Goal: Information Seeking & Learning: Learn about a topic

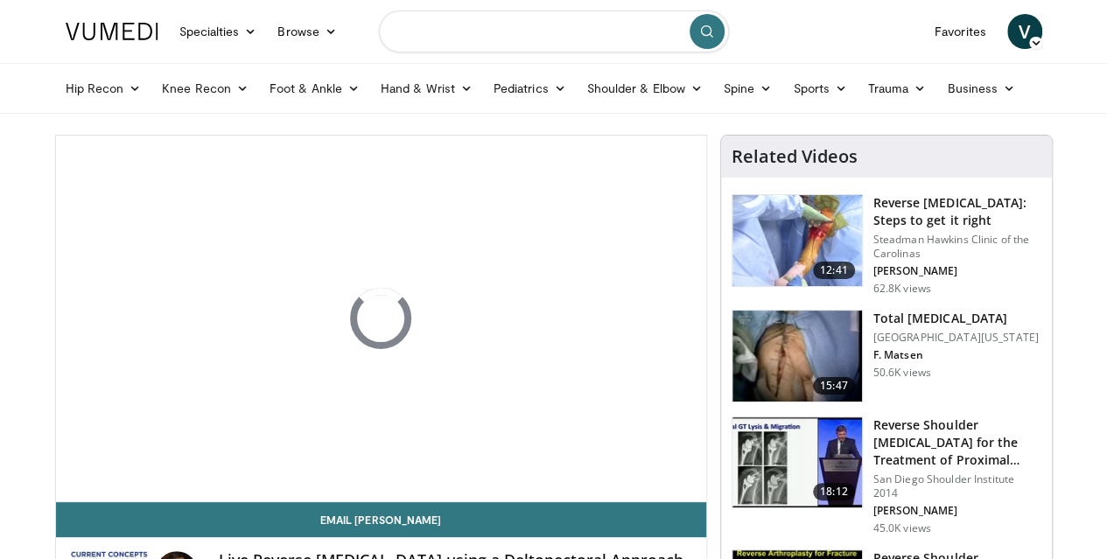
click at [456, 27] on input "Search topics, interventions" at bounding box center [554, 31] width 350 height 42
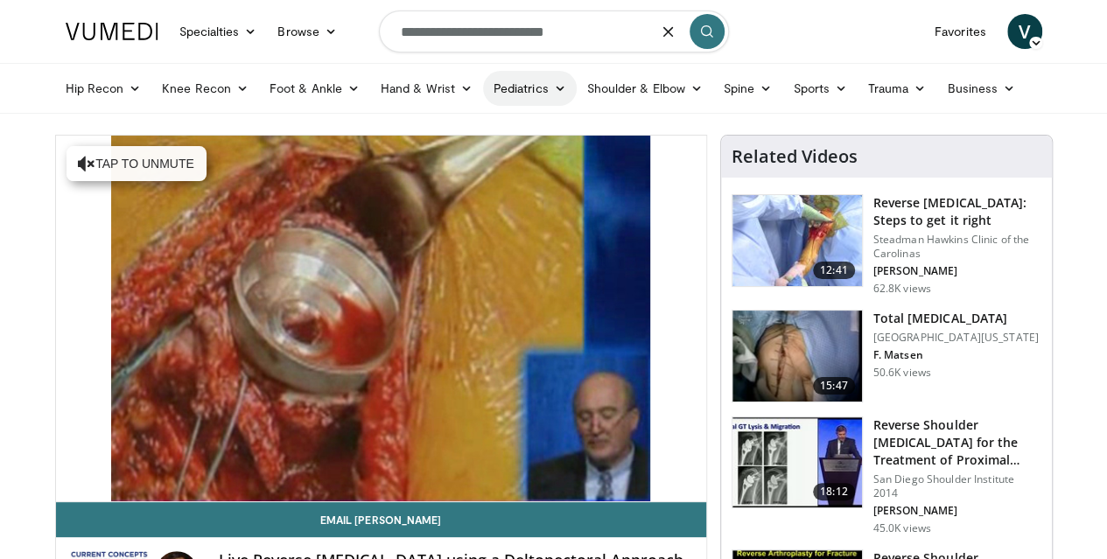
type input "**********"
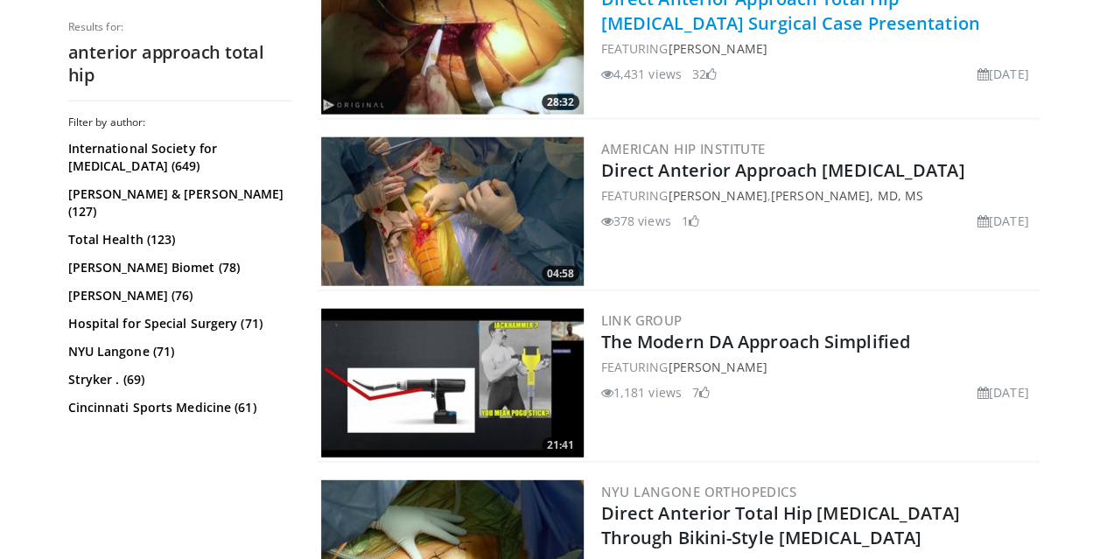
scroll to position [2117, 0]
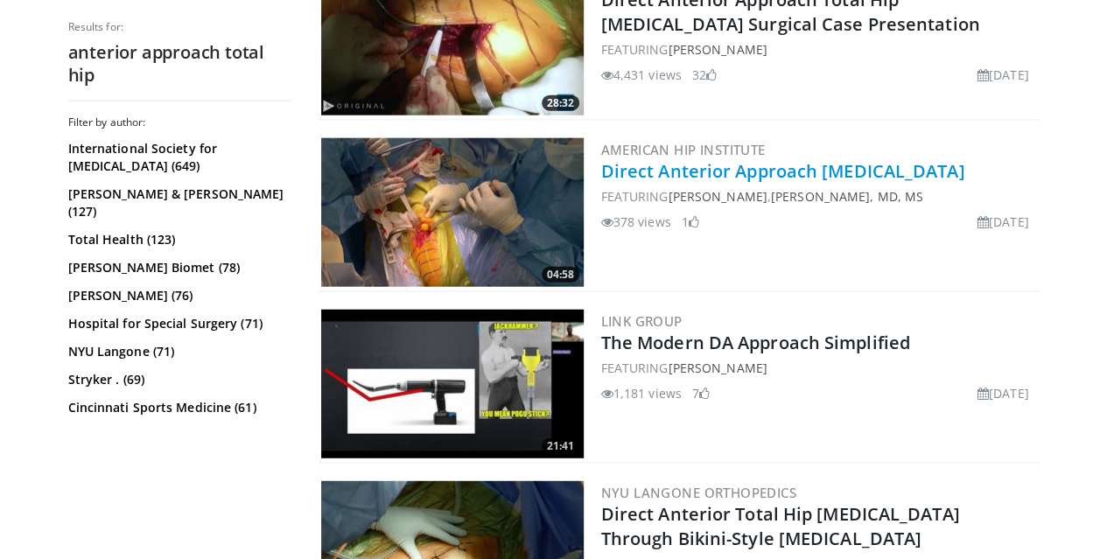
click at [679, 170] on link "Direct Anterior Approach Total Hip Replacement" at bounding box center [783, 171] width 364 height 24
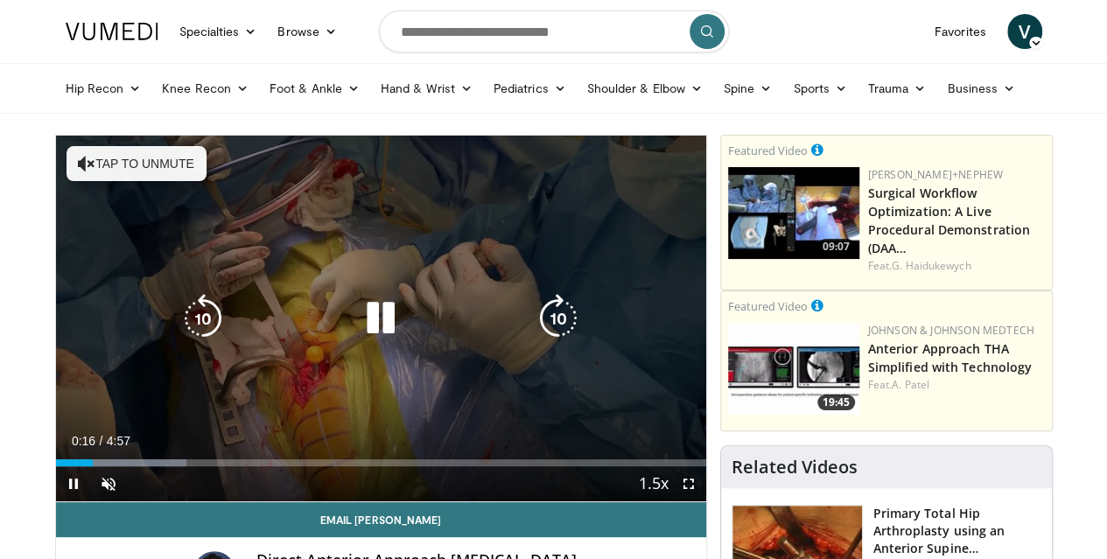
scroll to position [86, 0]
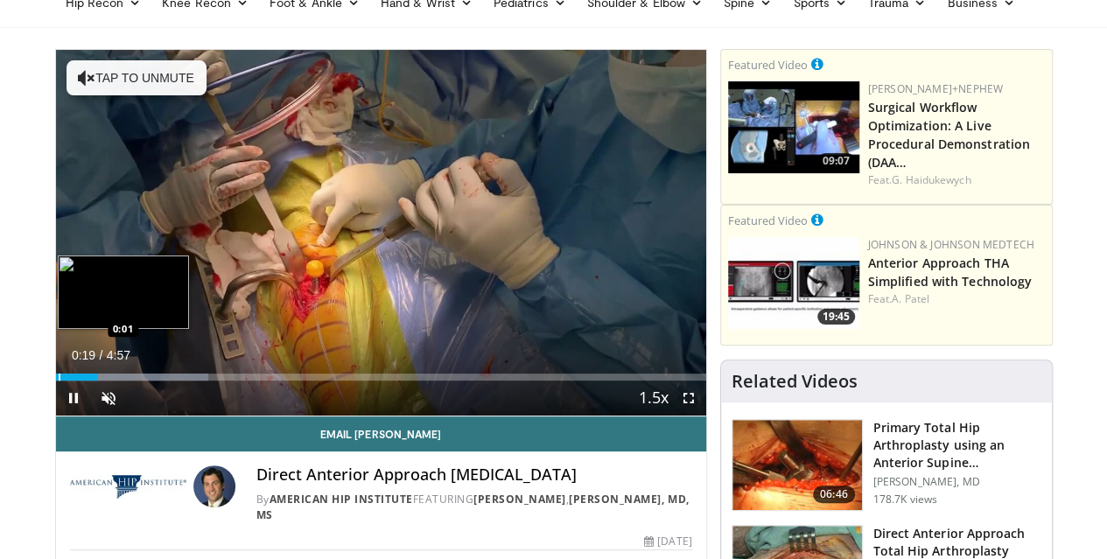
click at [59, 381] on div "Progress Bar" at bounding box center [60, 377] width 2 height 7
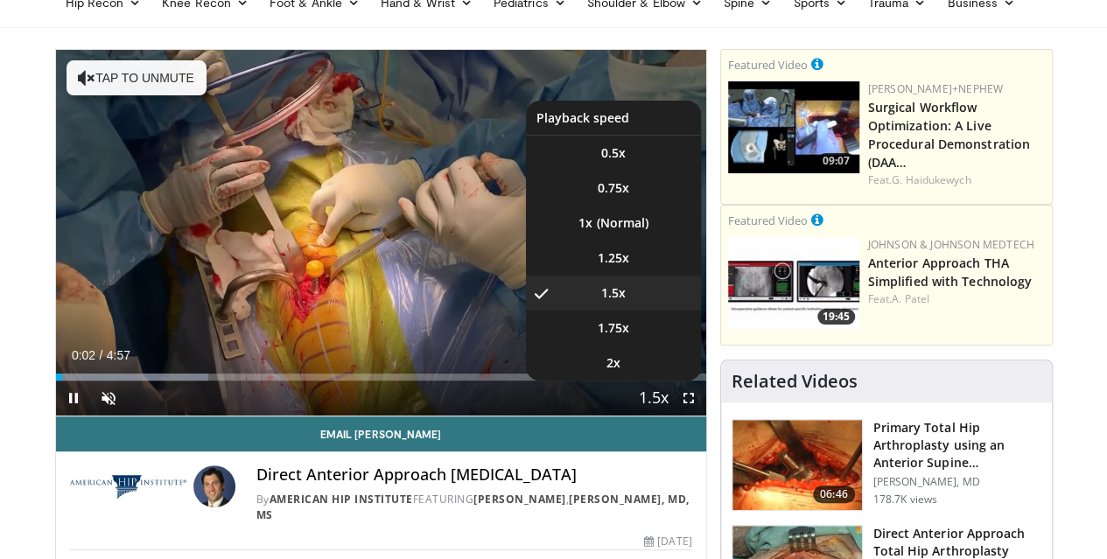
click at [666, 416] on span "Video Player" at bounding box center [653, 398] width 24 height 35
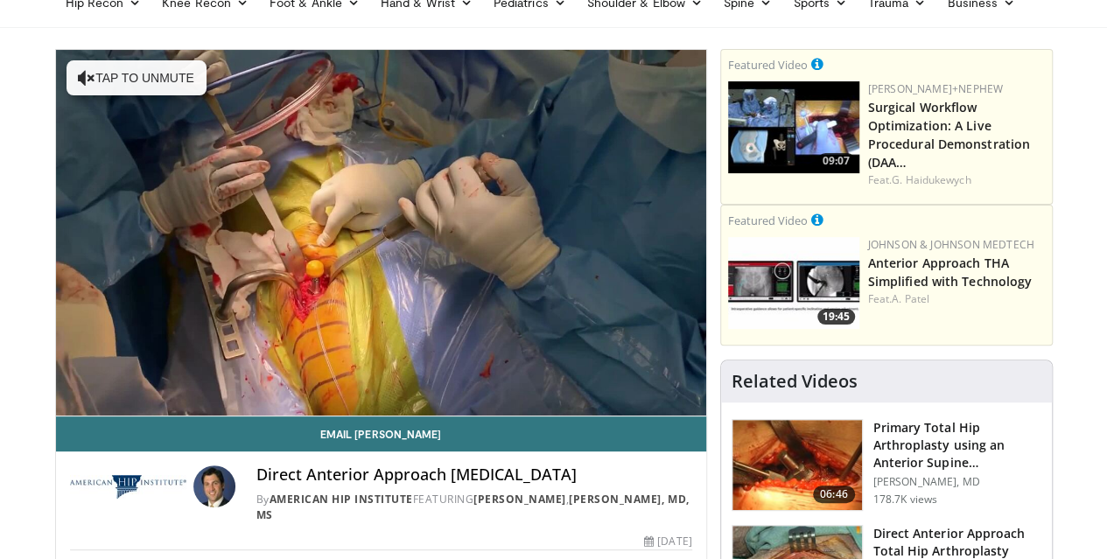
click at [667, 416] on video-js "**********" at bounding box center [381, 233] width 650 height 367
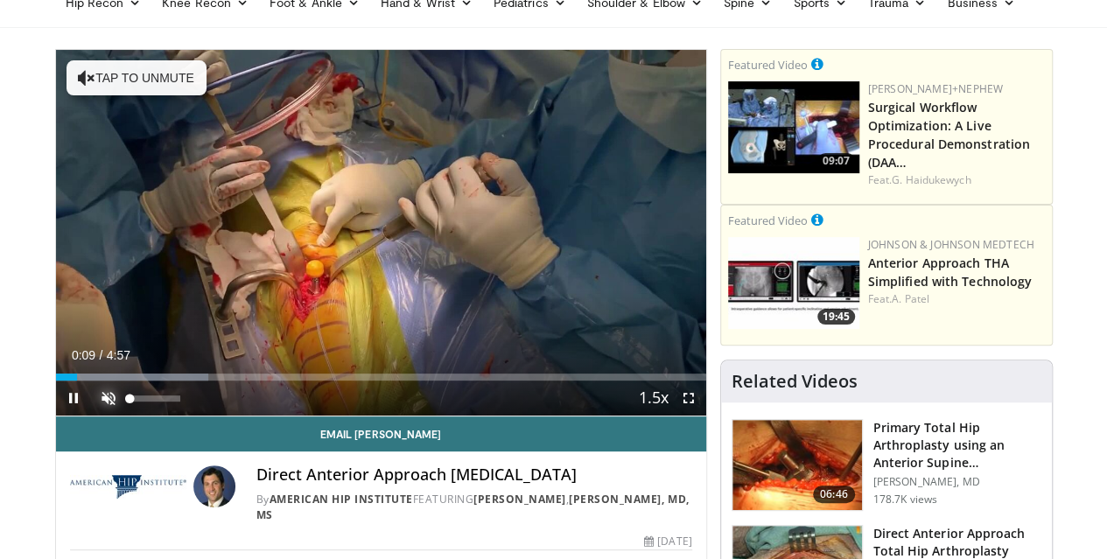
click at [91, 416] on span "Video Player" at bounding box center [108, 398] width 35 height 35
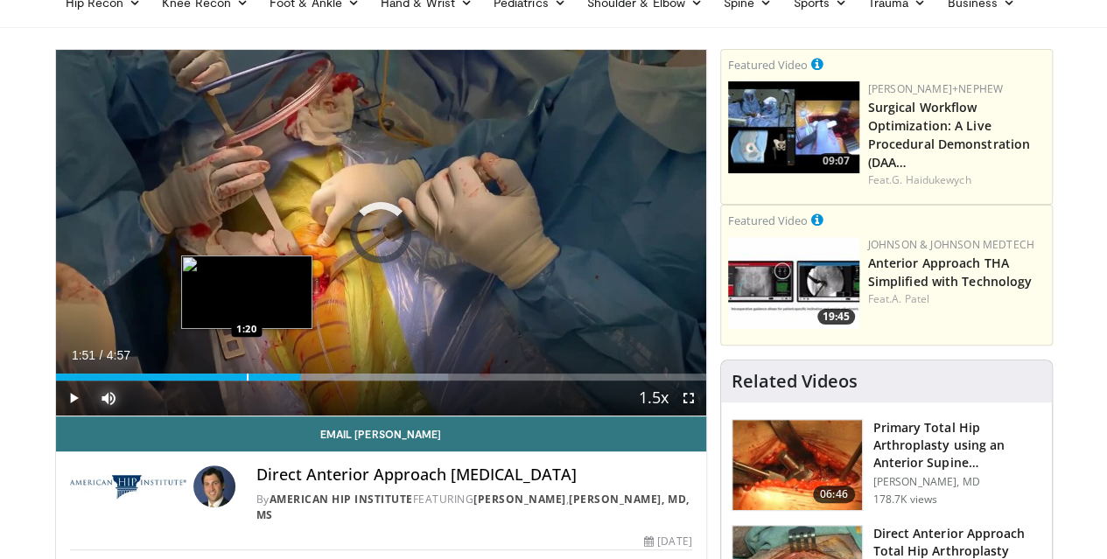
click at [247, 381] on div "Progress Bar" at bounding box center [248, 377] width 2 height 7
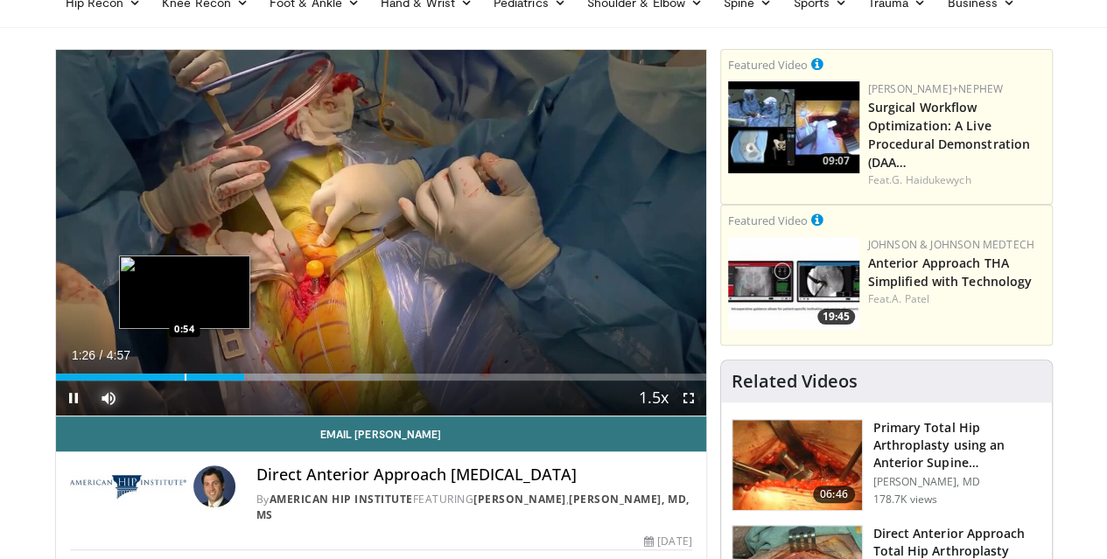
click at [185, 381] on div "Progress Bar" at bounding box center [186, 377] width 2 height 7
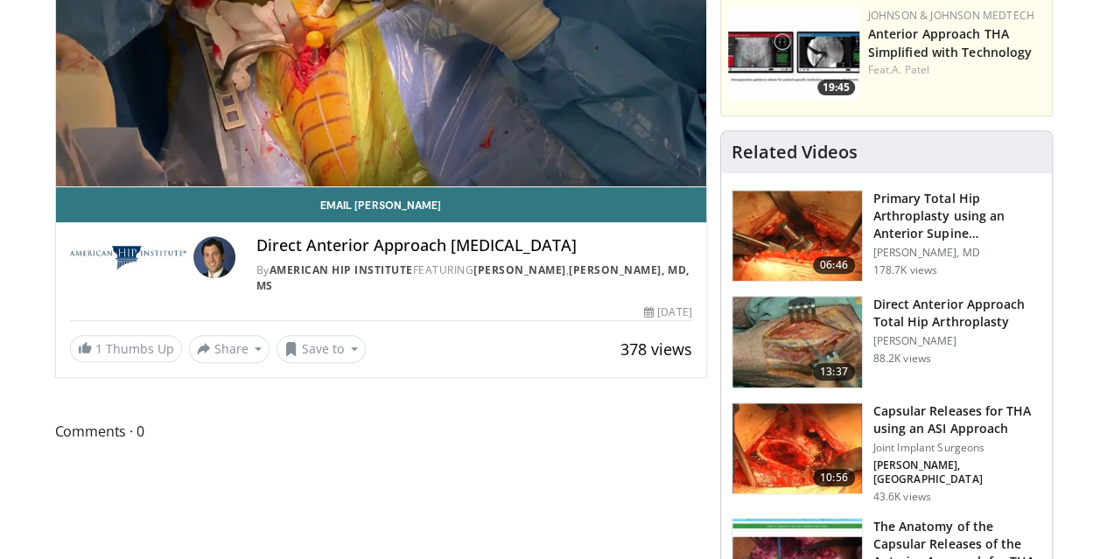
scroll to position [206, 0]
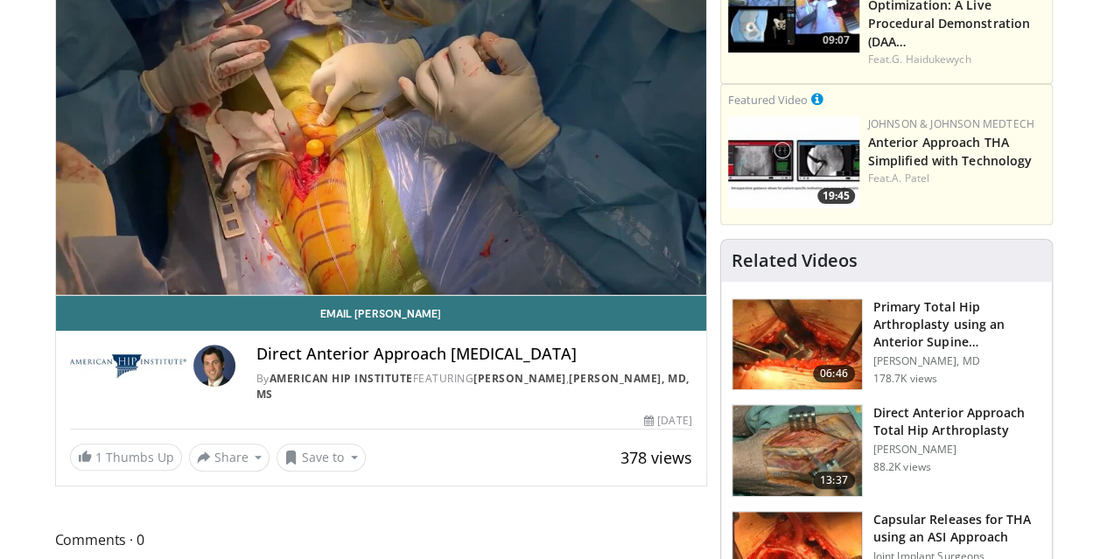
click at [794, 311] on img at bounding box center [796, 344] width 129 height 91
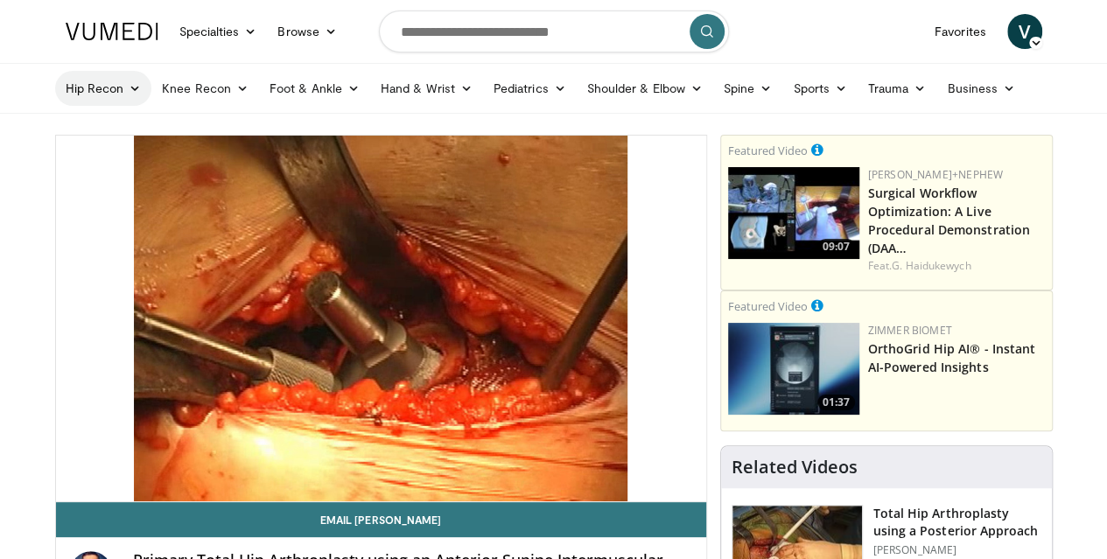
click at [61, 87] on link "Hip Recon" at bounding box center [103, 88] width 97 height 35
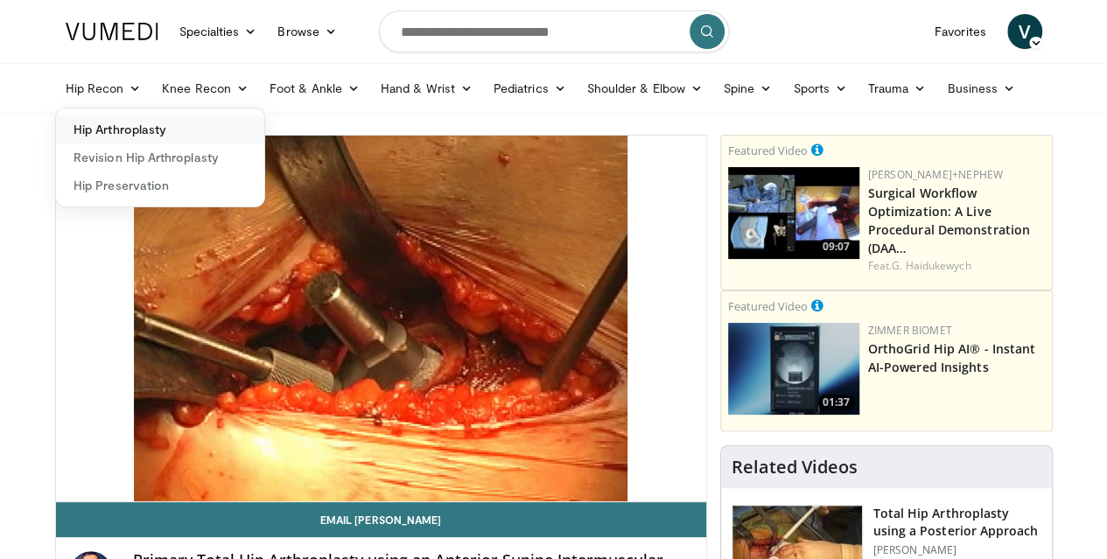
click at [90, 130] on link "Hip Arthroplasty" at bounding box center [160, 129] width 208 height 28
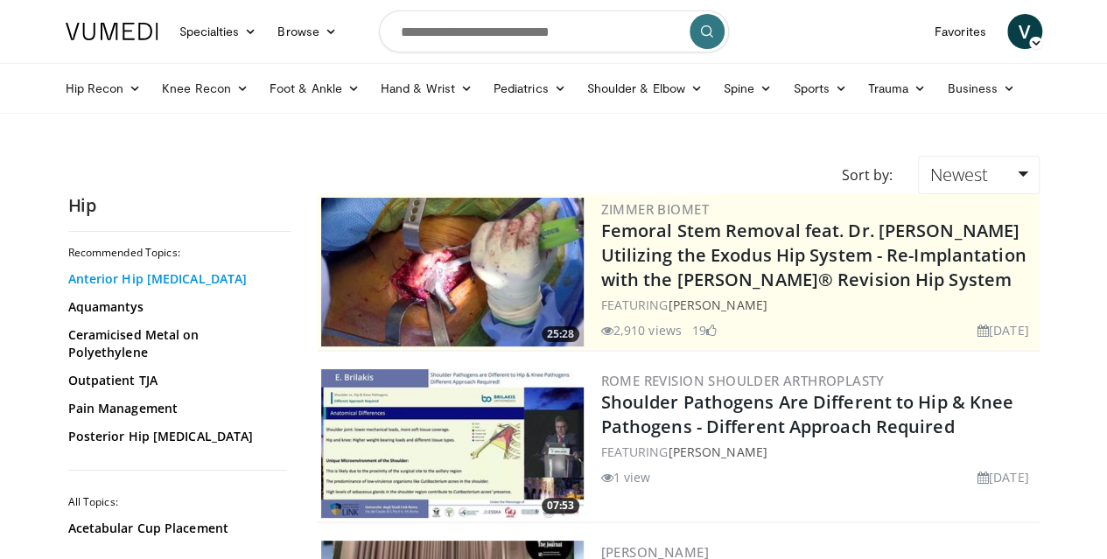
click at [136, 276] on link "Anterior Hip Arthroplasty" at bounding box center [175, 278] width 214 height 17
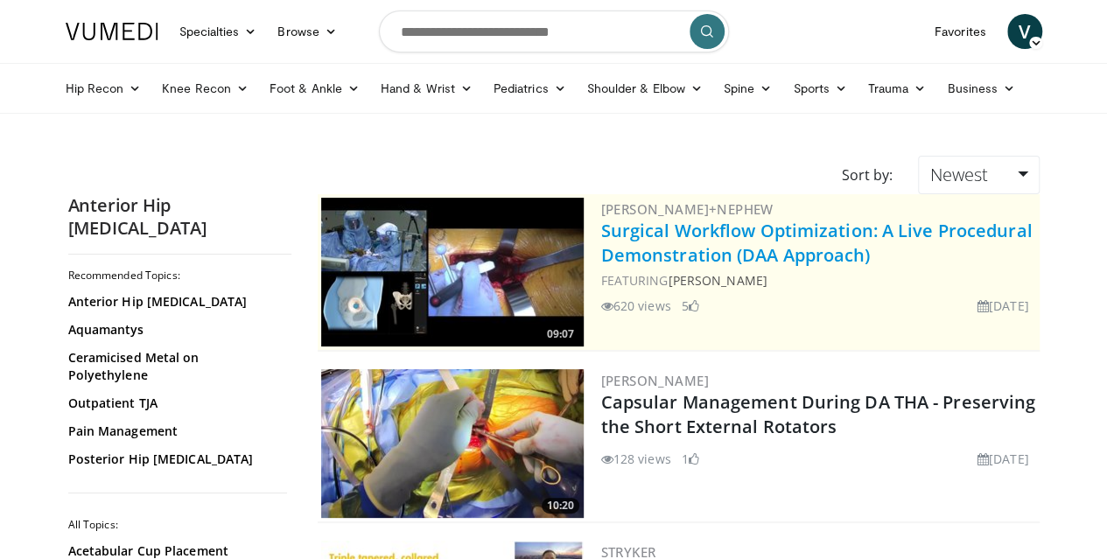
click at [651, 255] on link "Surgical Workflow Optimization: A Live Procedural Demonstration (DAA Approach)" at bounding box center [816, 243] width 431 height 48
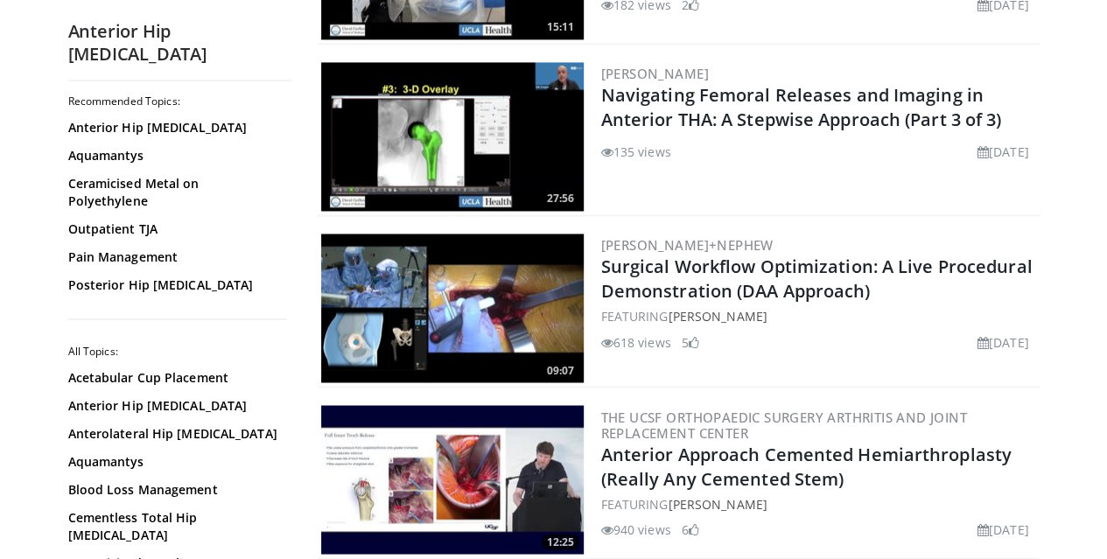
scroll to position [1354, 0]
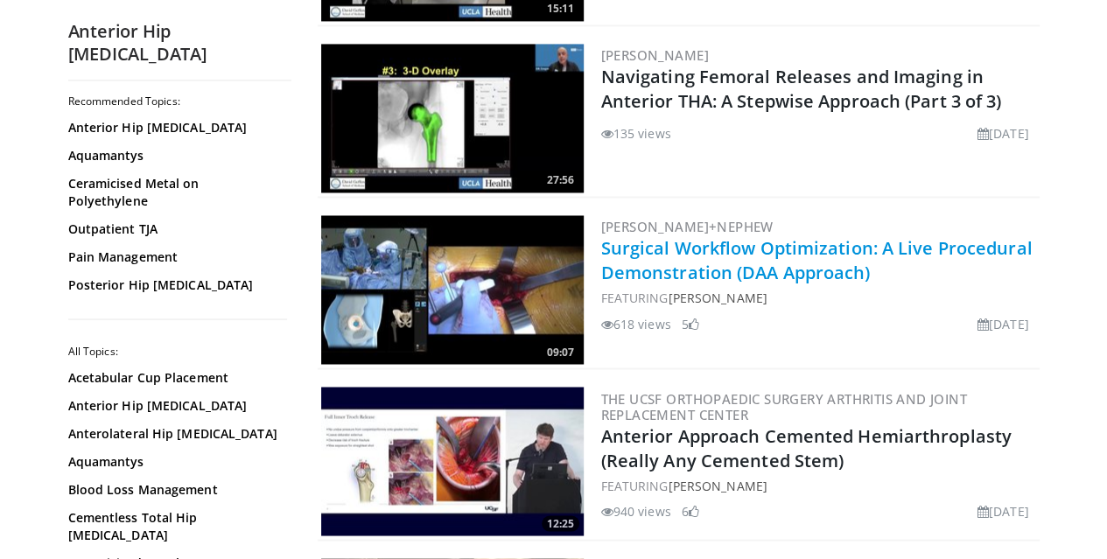
click at [637, 276] on link "Surgical Workflow Optimization: A Live Procedural Demonstration (DAA Approach)" at bounding box center [816, 260] width 431 height 48
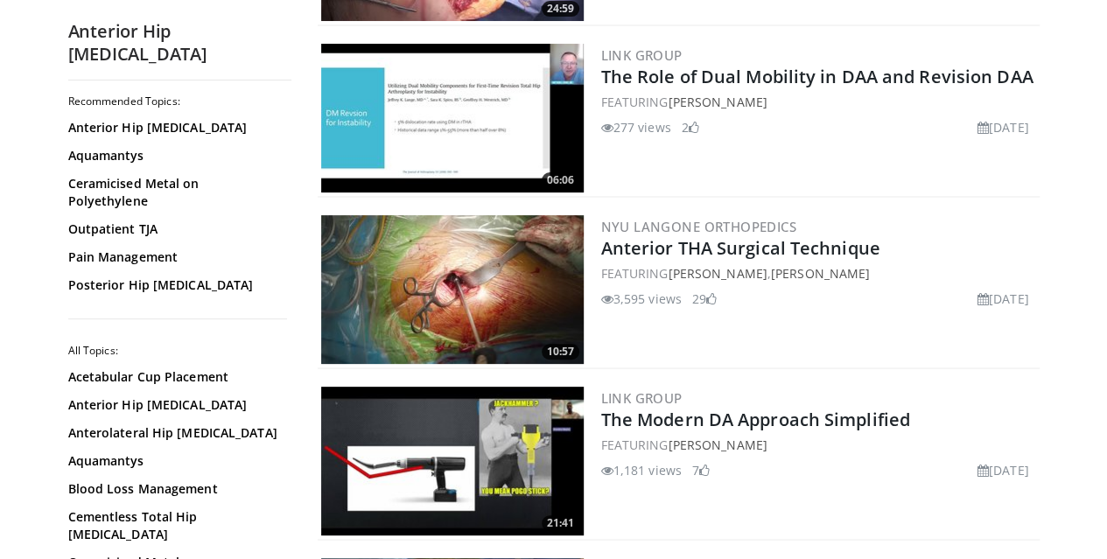
scroll to position [3410, 0]
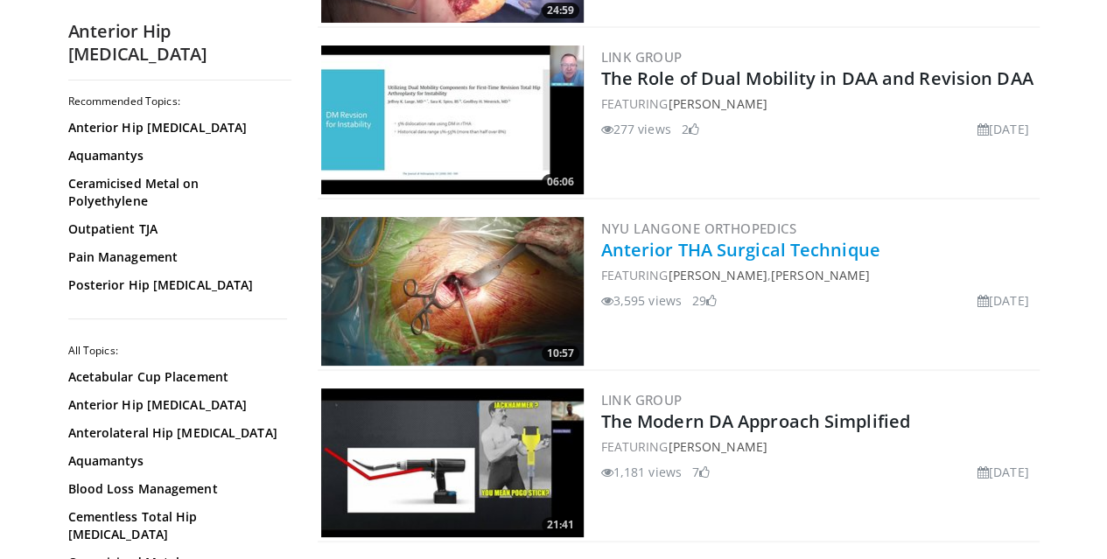
click at [635, 252] on link "Anterior THA Surgical Technique" at bounding box center [740, 250] width 279 height 24
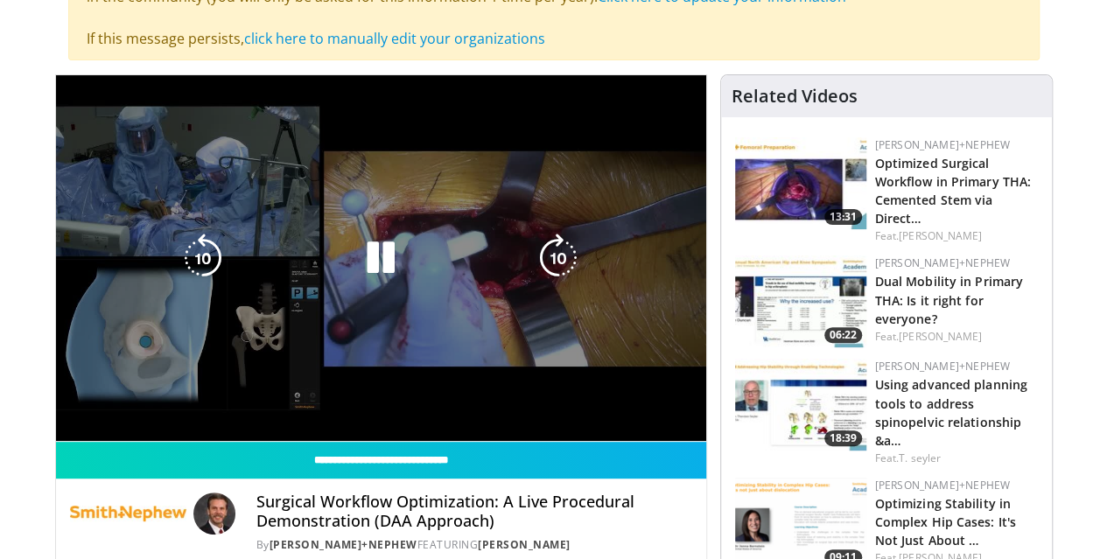
scroll to position [182, 0]
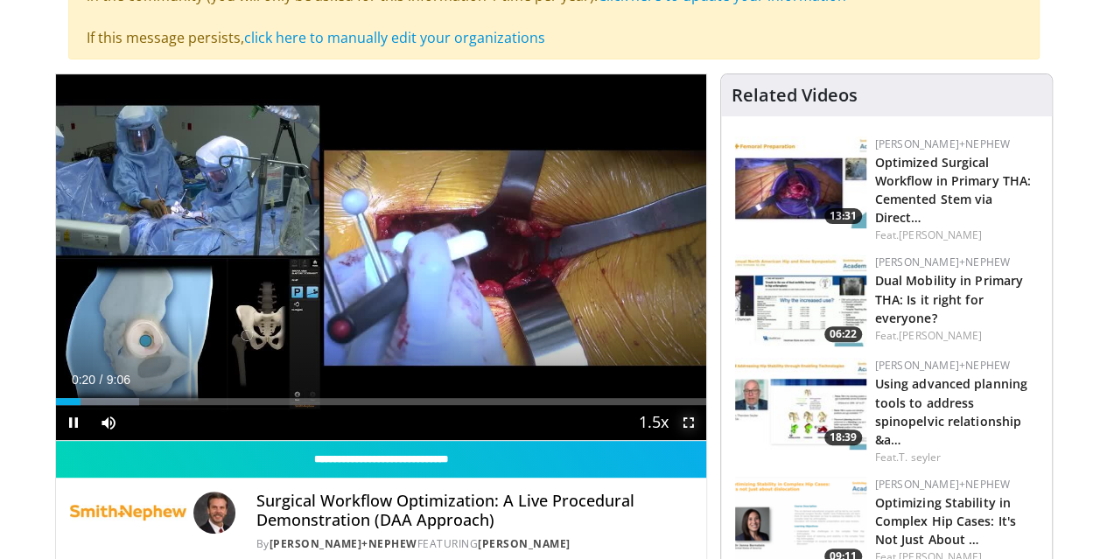
click at [706, 440] on span "Video Player" at bounding box center [688, 422] width 35 height 35
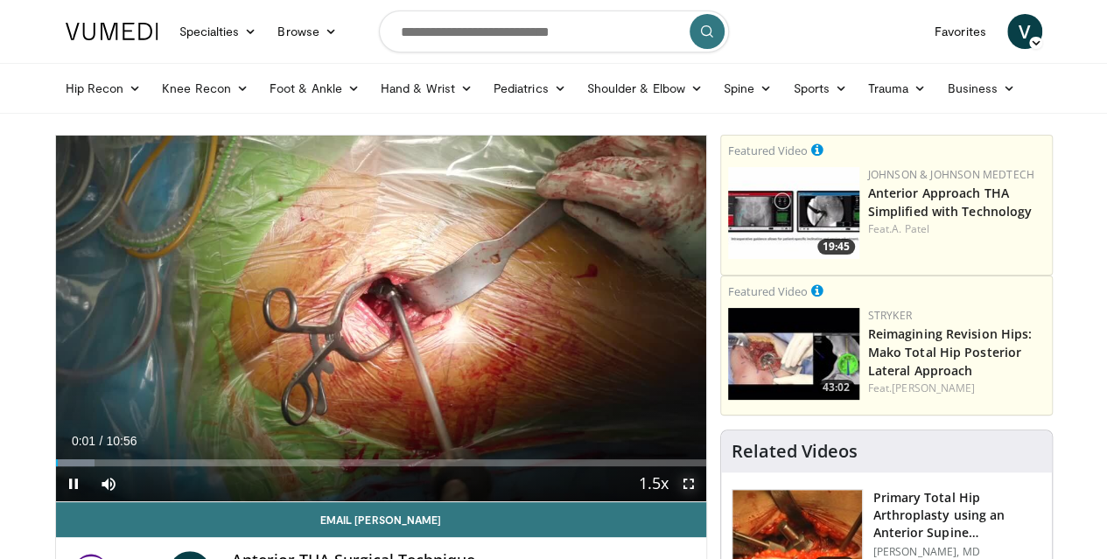
click at [704, 501] on span "Video Player" at bounding box center [688, 483] width 35 height 35
